Goal: Navigation & Orientation: Find specific page/section

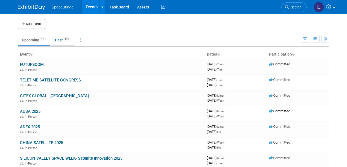
click at [60, 39] on link "Past 175" at bounding box center [63, 40] width 24 height 10
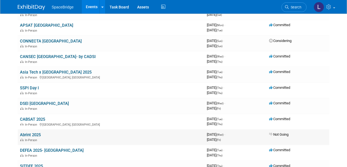
scroll to position [255, 0]
click at [29, 117] on link "CABSAT 2025" at bounding box center [32, 119] width 25 height 5
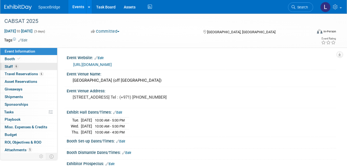
click at [7, 66] on span "Staff 6" at bounding box center [12, 66] width 14 height 4
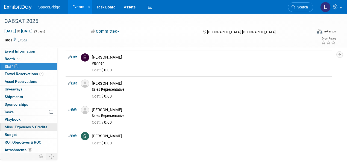
scroll to position [73, 0]
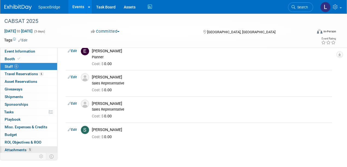
click at [8, 149] on span "Attachments 5" at bounding box center [18, 150] width 27 height 4
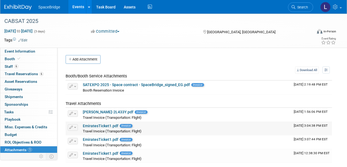
scroll to position [18, 0]
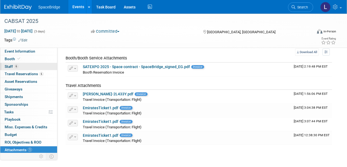
click at [6, 65] on span "Staff 6" at bounding box center [12, 66] width 14 height 4
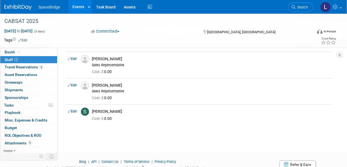
scroll to position [7, 0]
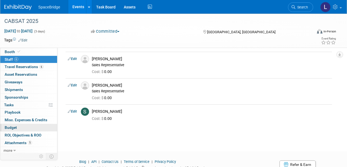
click at [9, 126] on span "Budget" at bounding box center [11, 128] width 12 height 4
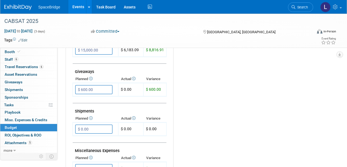
scroll to position [255, 0]
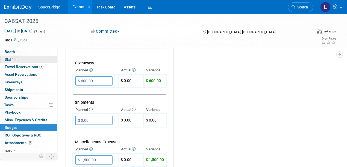
click at [7, 58] on span "Staff 6" at bounding box center [12, 59] width 14 height 4
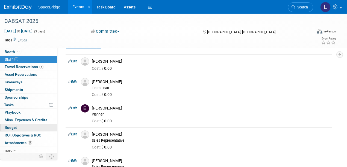
scroll to position [36, 0]
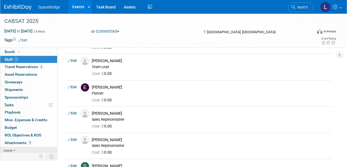
click at [14, 149] on icon at bounding box center [14, 151] width 2 height 4
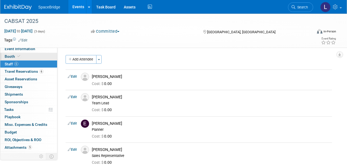
scroll to position [0, 0]
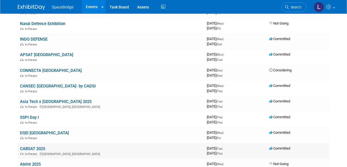
scroll to position [219, 0]
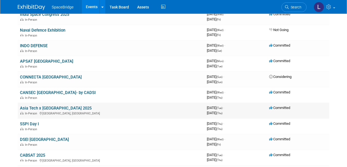
click at [43, 107] on link "Asia Tech x [GEOGRAPHIC_DATA] 2025" at bounding box center [56, 108] width 72 height 5
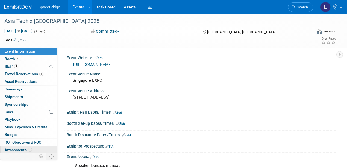
click at [18, 150] on span "Attachments 1" at bounding box center [18, 150] width 27 height 4
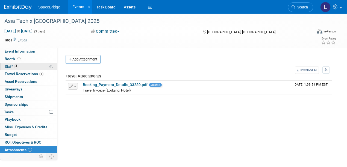
click at [8, 65] on span "Staff 4" at bounding box center [12, 66] width 14 height 4
